Goal: Task Accomplishment & Management: Manage account settings

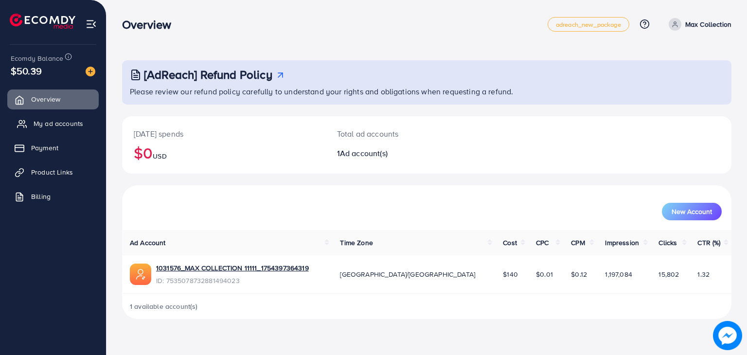
click at [48, 131] on link "My ad accounts" at bounding box center [52, 123] width 91 height 19
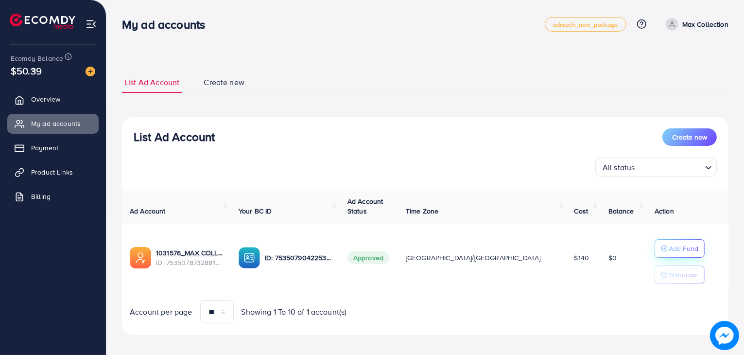
click at [669, 248] on p "Add Fund" at bounding box center [684, 249] width 30 height 12
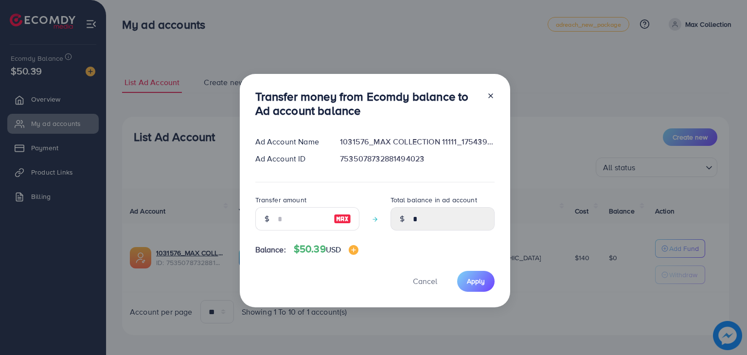
click at [286, 231] on div "Transfer amount" at bounding box center [307, 216] width 104 height 44
click at [288, 221] on input "number" at bounding box center [302, 218] width 49 height 23
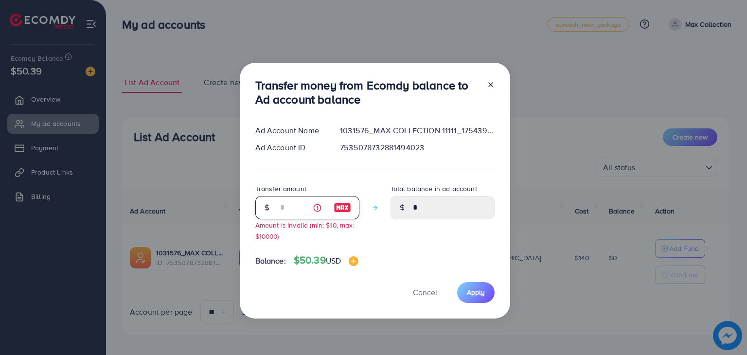
type input "*"
type input "****"
type input "**"
type input "*****"
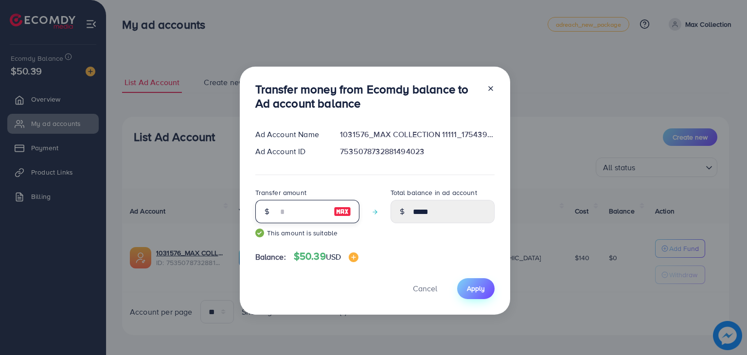
type input "**"
click at [477, 290] on span "Apply" at bounding box center [476, 288] width 18 height 10
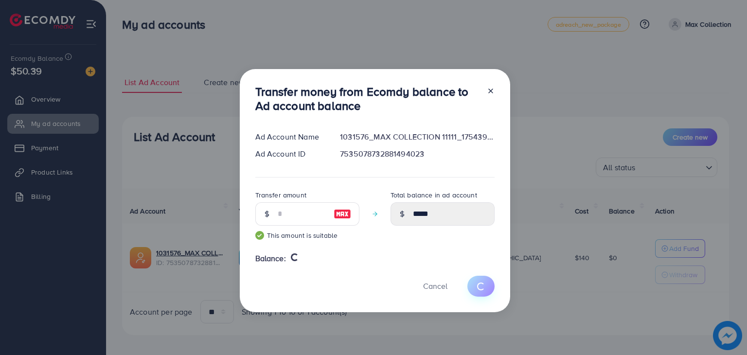
type input "*"
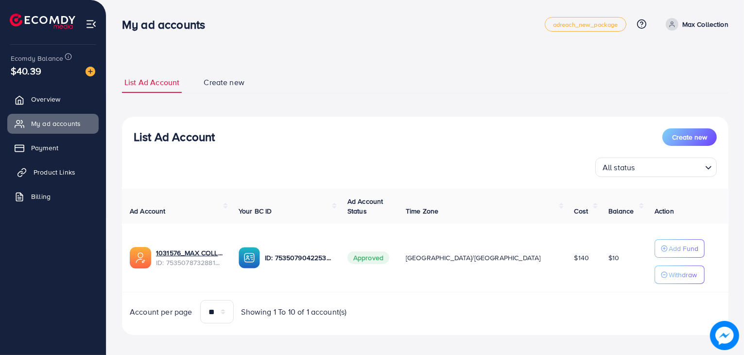
click at [62, 177] on link "Product Links" at bounding box center [52, 171] width 91 height 19
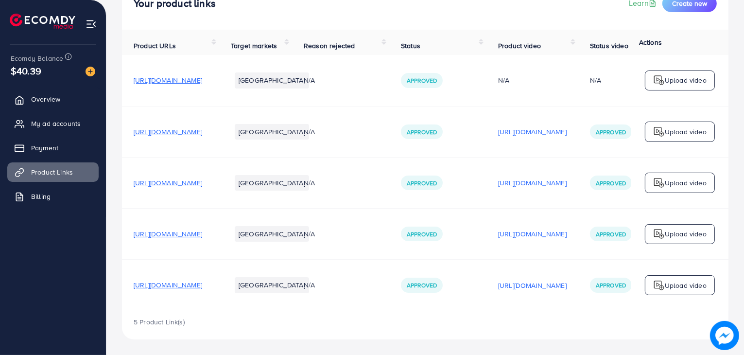
scroll to position [0, 163]
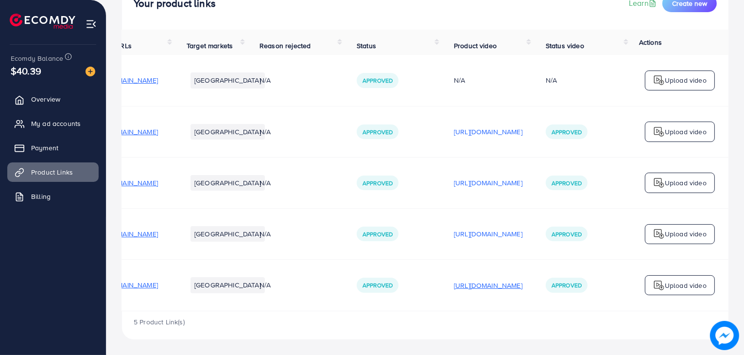
click at [459, 280] on p "[URL][DOMAIN_NAME]" at bounding box center [488, 286] width 69 height 12
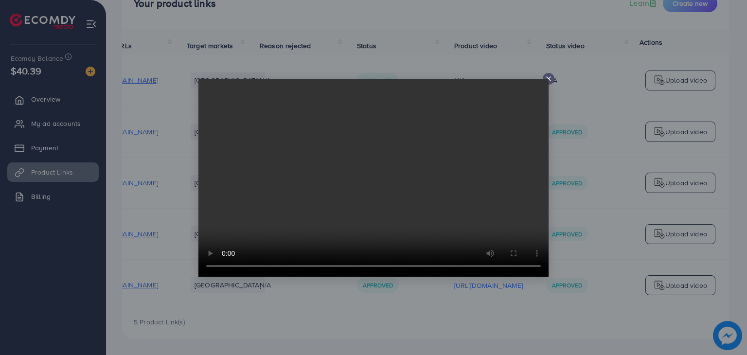
click at [548, 79] on video at bounding box center [373, 178] width 350 height 198
click at [553, 77] on div at bounding box center [549, 79] width 12 height 12
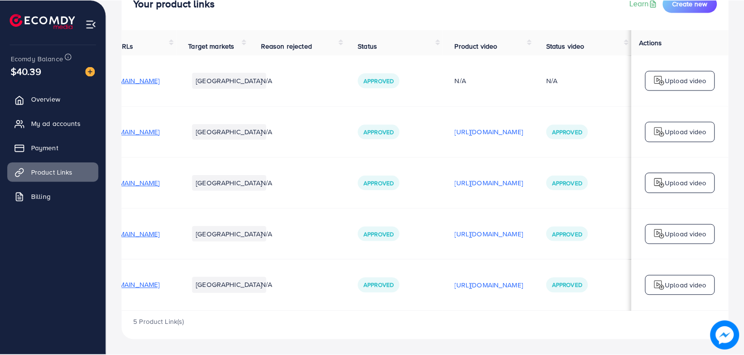
scroll to position [0, 161]
click at [72, 124] on span "My ad accounts" at bounding box center [59, 124] width 50 height 10
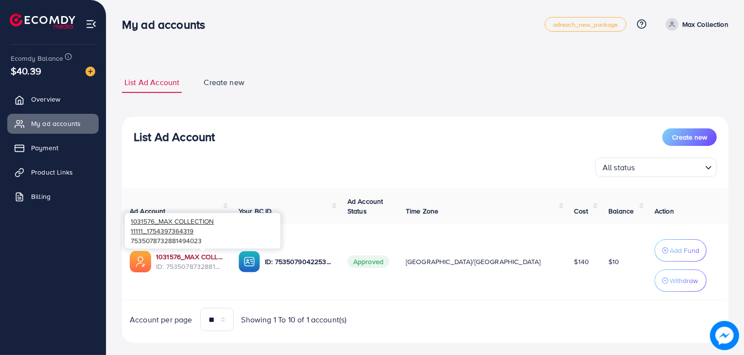
click at [212, 256] on link "1031576_MAX COLLECTION 11111_1754397364319" at bounding box center [189, 257] width 67 height 10
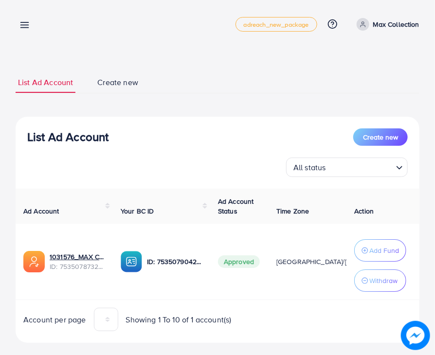
click at [16, 23] on link at bounding box center [23, 24] width 14 height 12
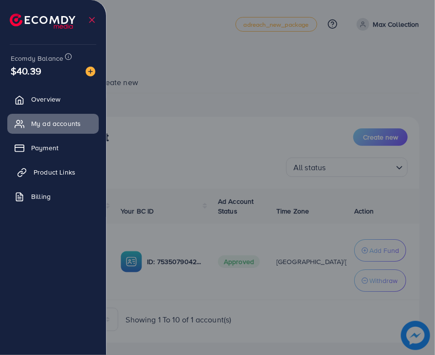
click at [54, 175] on span "Product Links" at bounding box center [55, 172] width 42 height 10
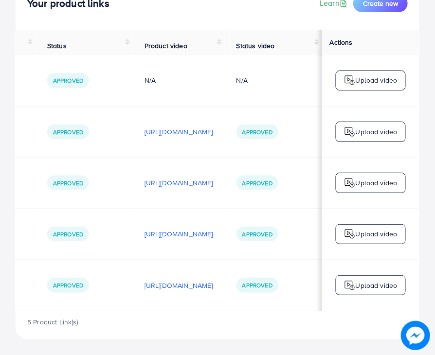
scroll to position [0, 366]
click at [196, 296] on td "[URL][DOMAIN_NAME]" at bounding box center [179, 285] width 92 height 51
click at [193, 287] on p "[URL][DOMAIN_NAME]" at bounding box center [178, 286] width 69 height 12
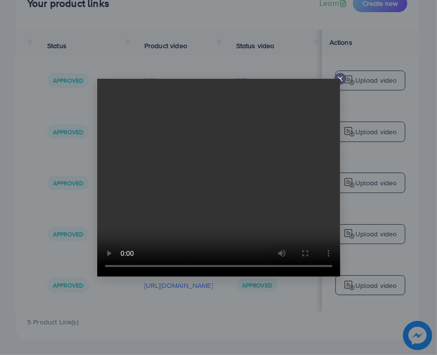
click at [342, 76] on icon at bounding box center [340, 79] width 8 height 8
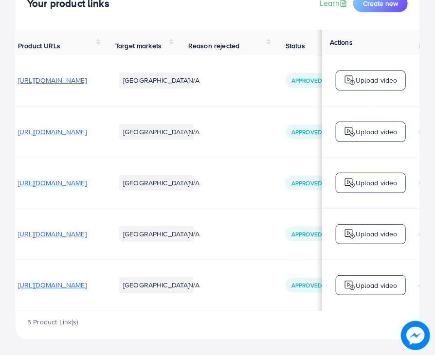
scroll to position [0, 0]
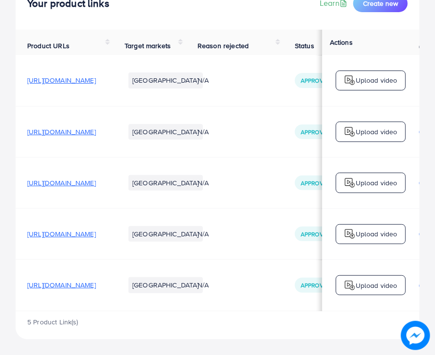
click at [96, 280] on span "[URL][DOMAIN_NAME]" at bounding box center [61, 285] width 69 height 10
